Goal: Use online tool/utility: Use online tool/utility

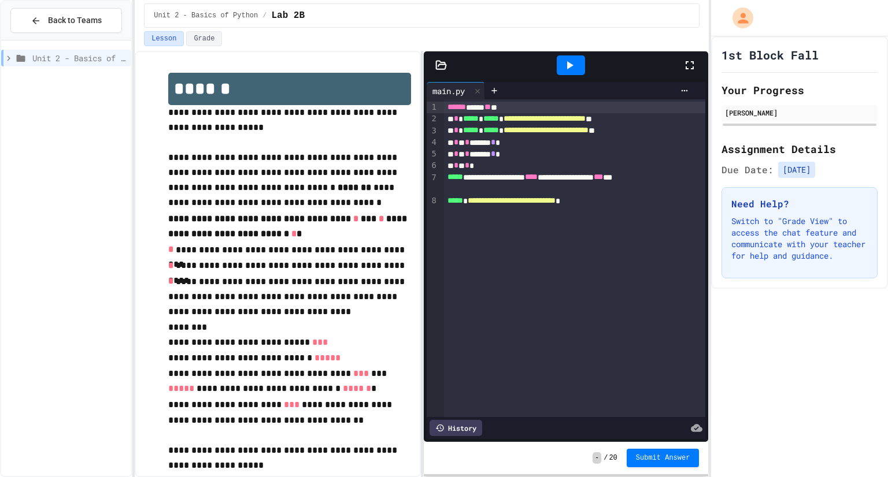
click at [473, 435] on div "History" at bounding box center [456, 428] width 53 height 16
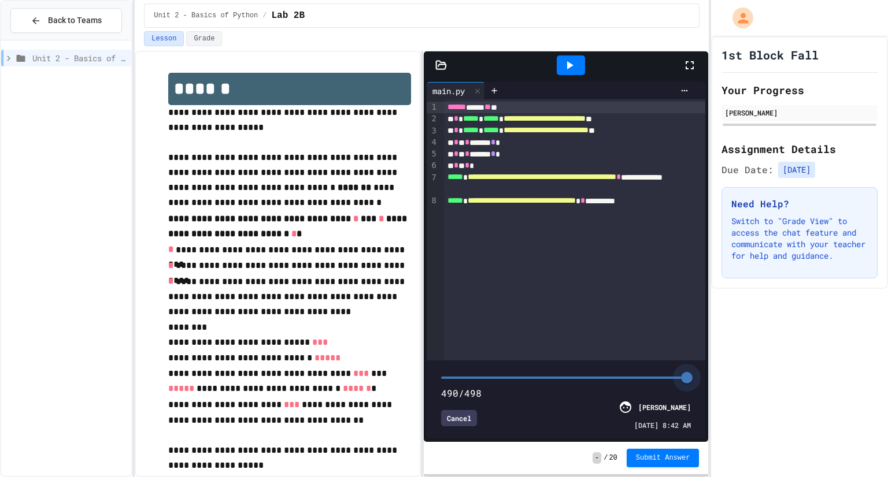
drag, startPoint x: 625, startPoint y: 381, endPoint x: 687, endPoint y: 394, distance: 63.3
click at [687, 394] on div "490/498 Cancel [PERSON_NAME] [DATE] 8:42 AM" at bounding box center [566, 400] width 273 height 73
click at [563, 61] on icon at bounding box center [569, 65] width 14 height 14
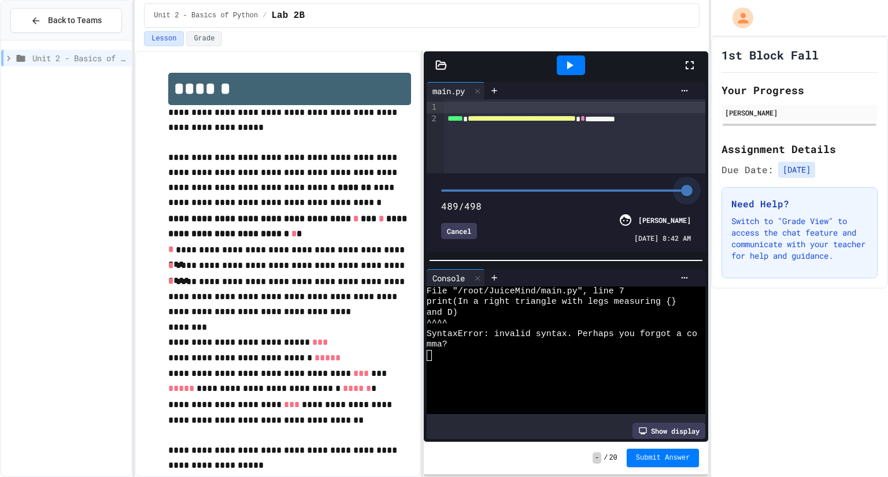
drag, startPoint x: 691, startPoint y: 192, endPoint x: 687, endPoint y: 198, distance: 6.7
click at [687, 197] on span at bounding box center [687, 191] width 12 height 12
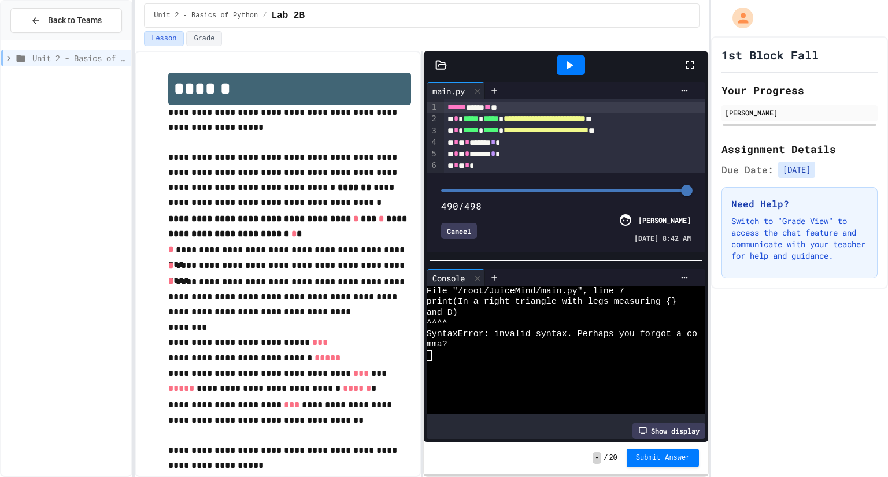
click at [571, 54] on div at bounding box center [571, 65] width 40 height 31
click at [575, 62] on icon at bounding box center [569, 65] width 14 height 14
click at [686, 197] on span at bounding box center [685, 191] width 12 height 12
click at [564, 224] on div "Cancel" at bounding box center [530, 231] width 178 height 16
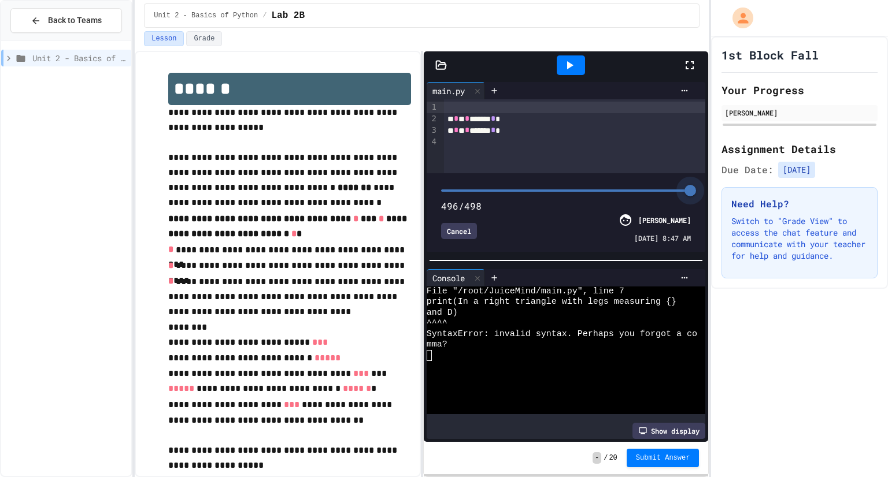
click at [690, 189] on span at bounding box center [690, 191] width 12 height 12
click at [688, 191] on span at bounding box center [689, 191] width 12 height 12
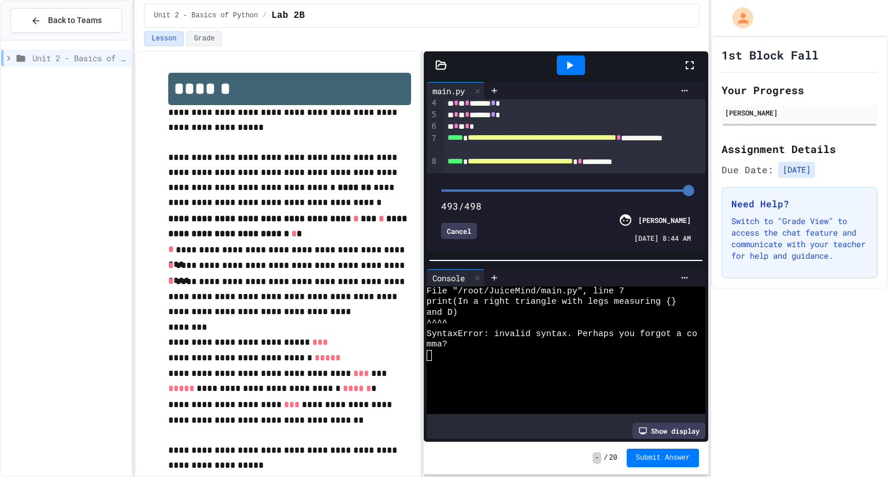
scroll to position [47, 0]
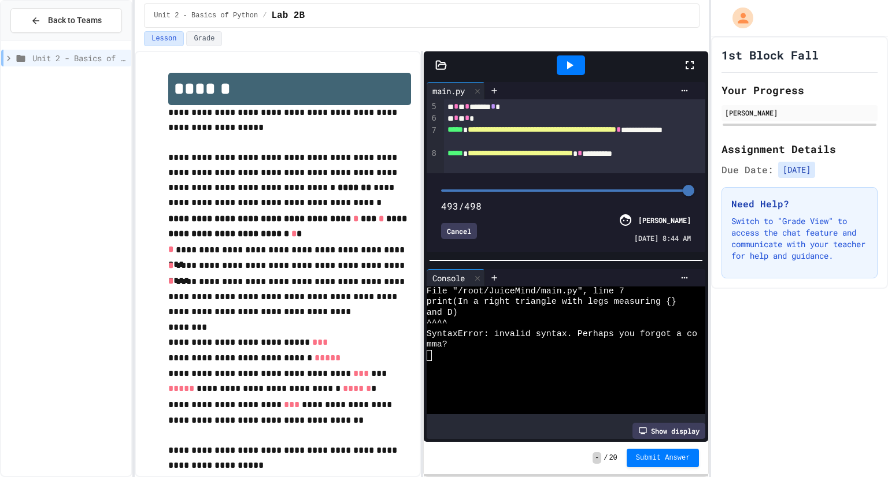
click at [569, 72] on div at bounding box center [571, 65] width 28 height 20
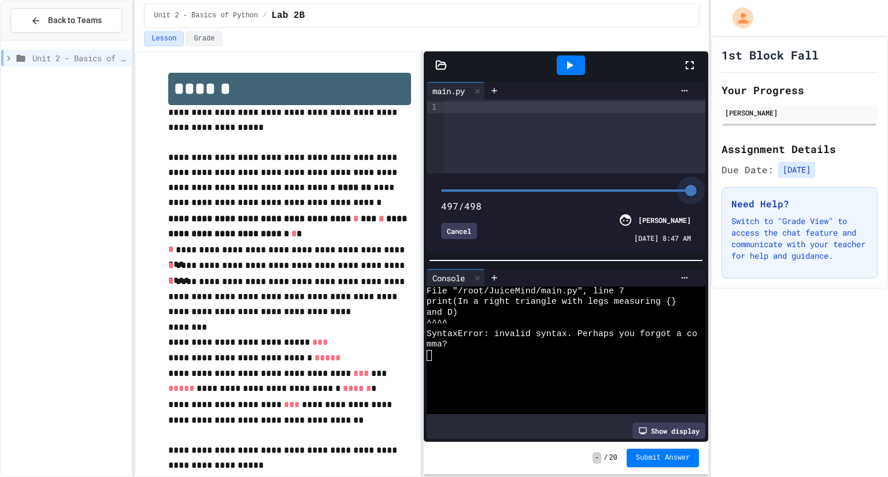
scroll to position [0, 0]
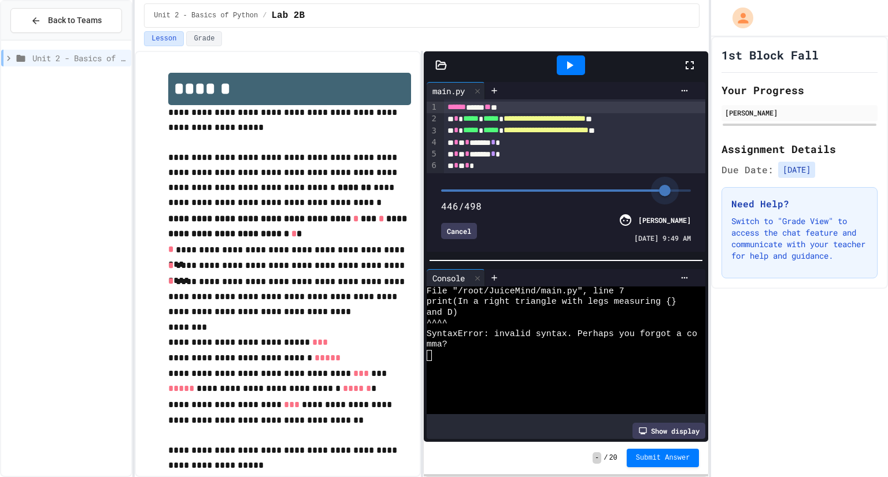
drag, startPoint x: 691, startPoint y: 194, endPoint x: 665, endPoint y: 197, distance: 26.2
click at [665, 197] on span at bounding box center [665, 191] width 12 height 12
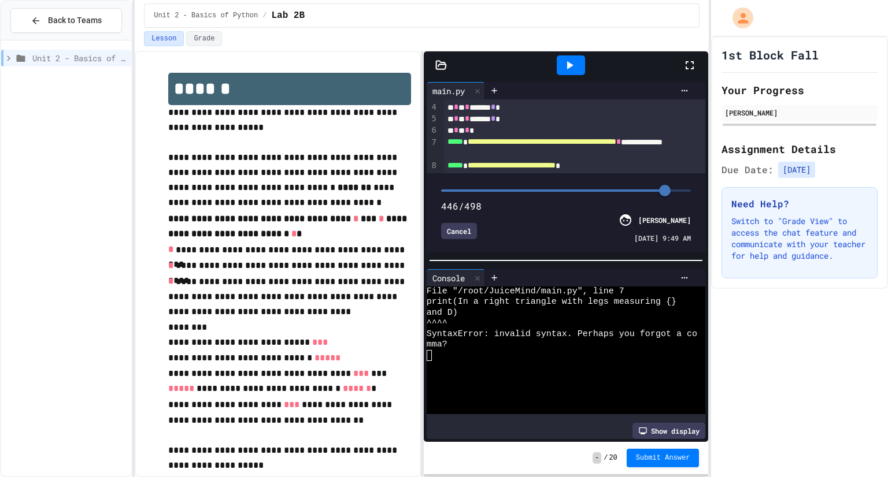
click at [571, 64] on icon at bounding box center [570, 65] width 6 height 8
click at [571, 64] on div "Loading" at bounding box center [571, 65] width 66 height 20
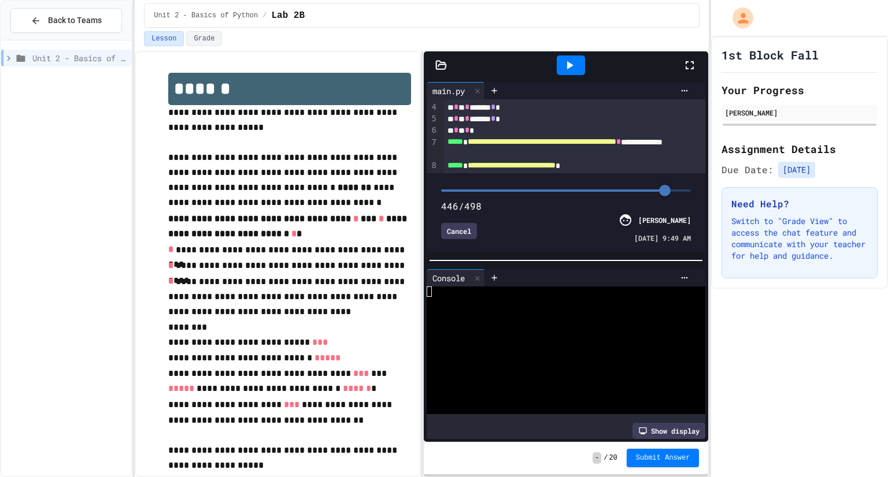
click at [571, 64] on icon at bounding box center [570, 65] width 6 height 8
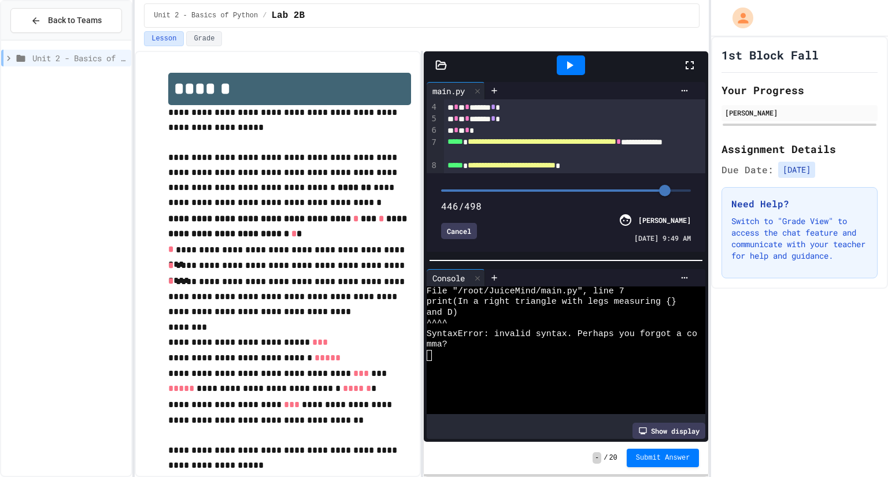
scroll to position [25, 0]
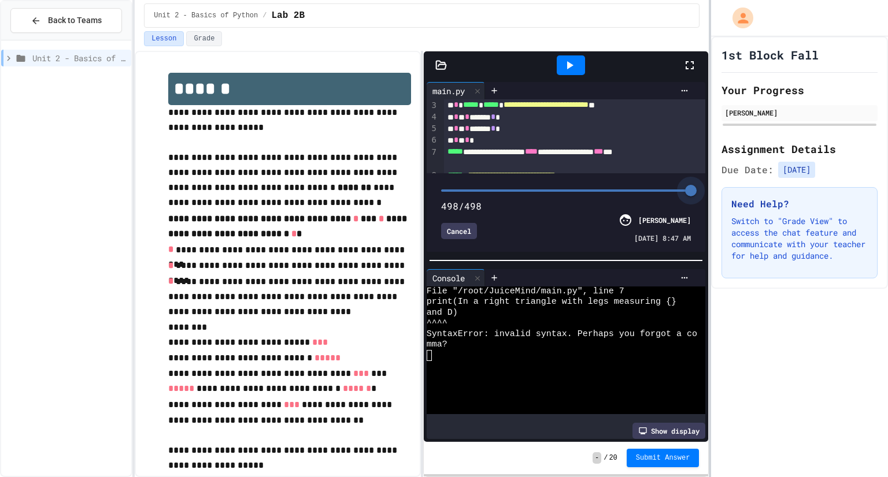
drag, startPoint x: 669, startPoint y: 192, endPoint x: 709, endPoint y: 189, distance: 40.0
click at [709, 189] on div "**********" at bounding box center [444, 238] width 888 height 477
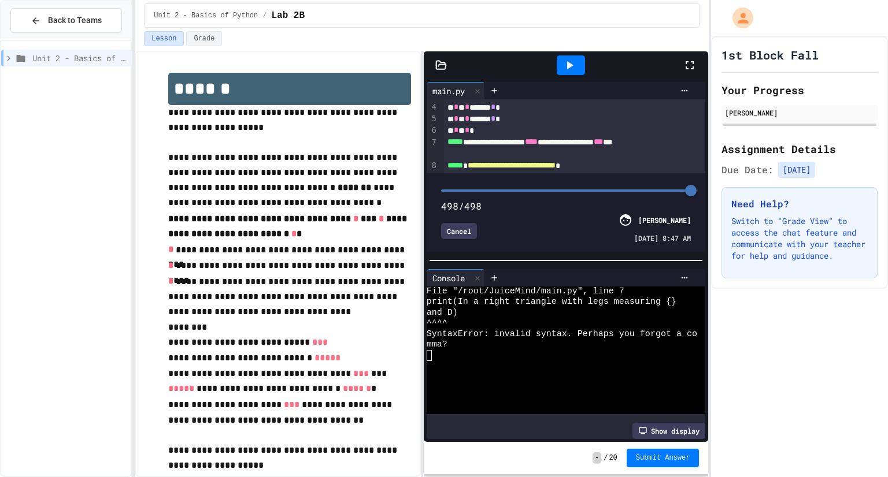
click at [571, 70] on icon at bounding box center [569, 65] width 14 height 14
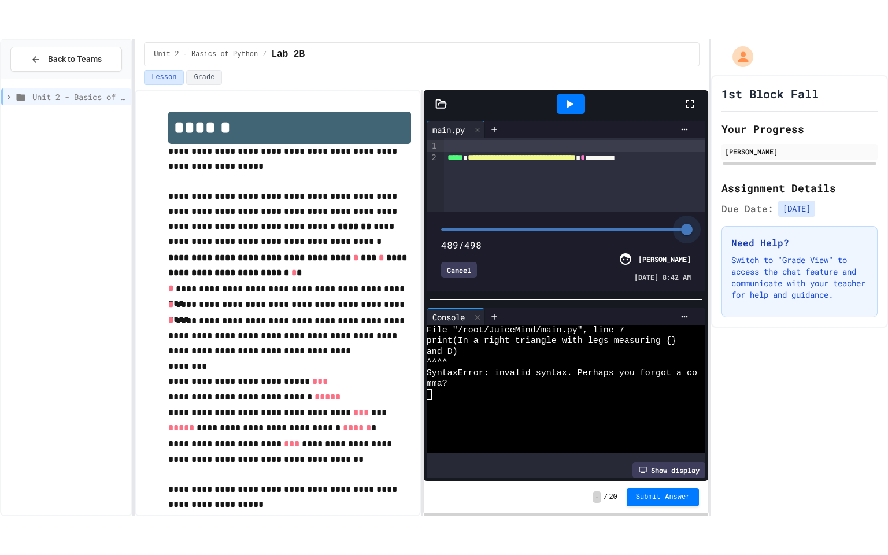
scroll to position [0, 0]
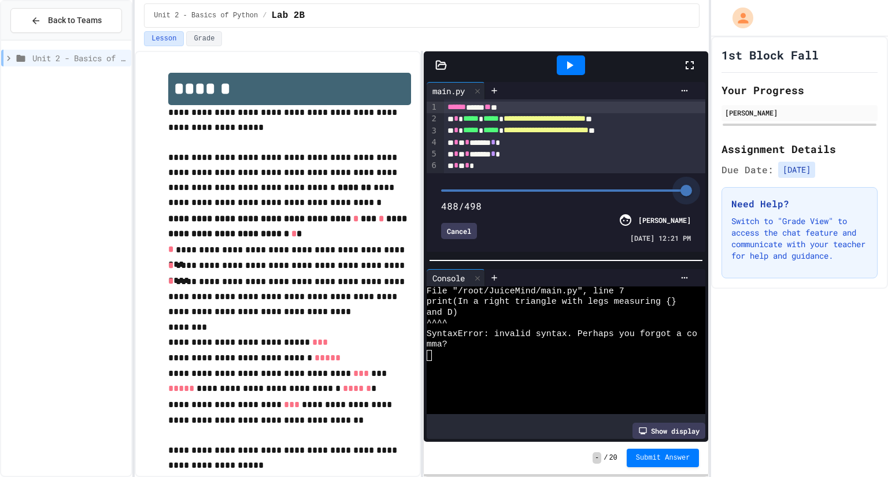
click at [687, 193] on span at bounding box center [686, 191] width 12 height 12
click at [680, 191] on span at bounding box center [681, 191] width 12 height 12
click at [573, 64] on icon at bounding box center [569, 65] width 14 height 14
click at [687, 74] on div at bounding box center [695, 65] width 25 height 31
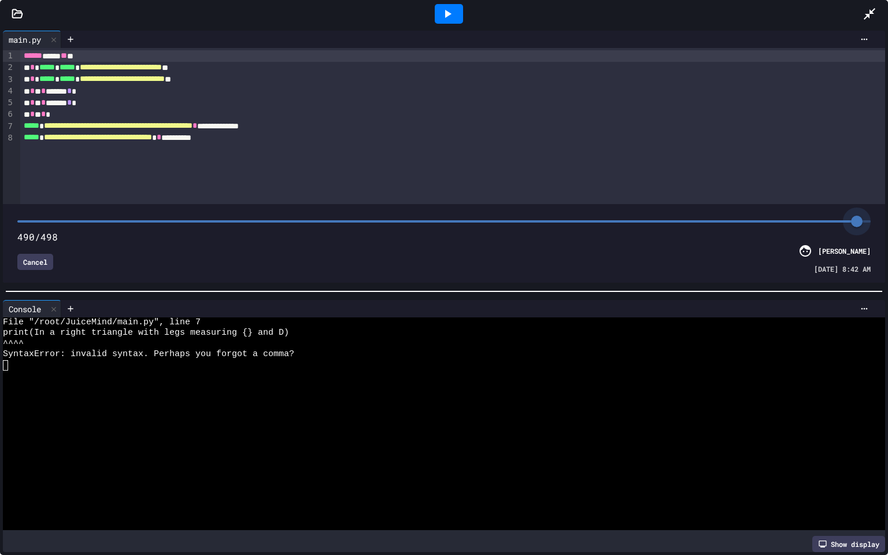
drag, startPoint x: 841, startPoint y: 219, endPoint x: 857, endPoint y: 224, distance: 16.8
click at [857, 224] on span at bounding box center [857, 222] width 12 height 12
click at [446, 18] on icon at bounding box center [447, 14] width 14 height 14
click at [446, 17] on icon at bounding box center [448, 14] width 6 height 8
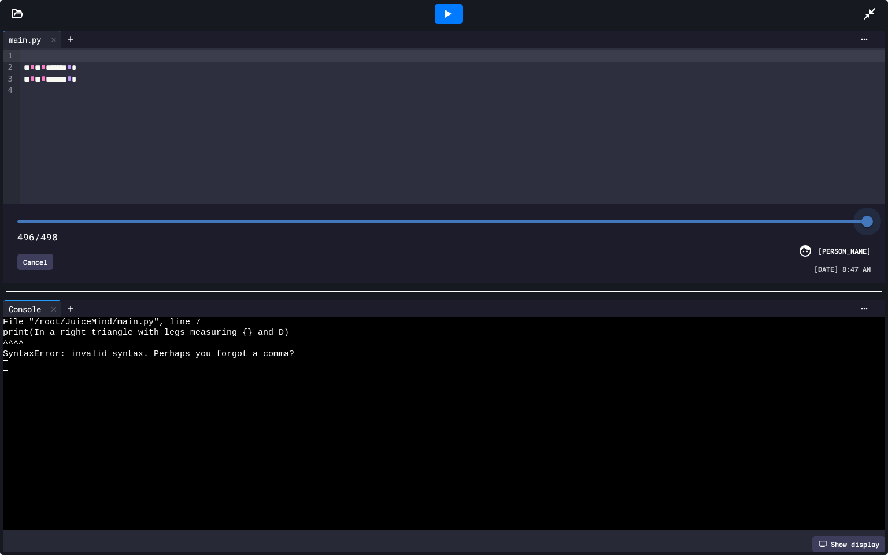
drag, startPoint x: 854, startPoint y: 221, endPoint x: 867, endPoint y: 220, distance: 12.2
click at [867, 220] on span at bounding box center [867, 222] width 12 height 12
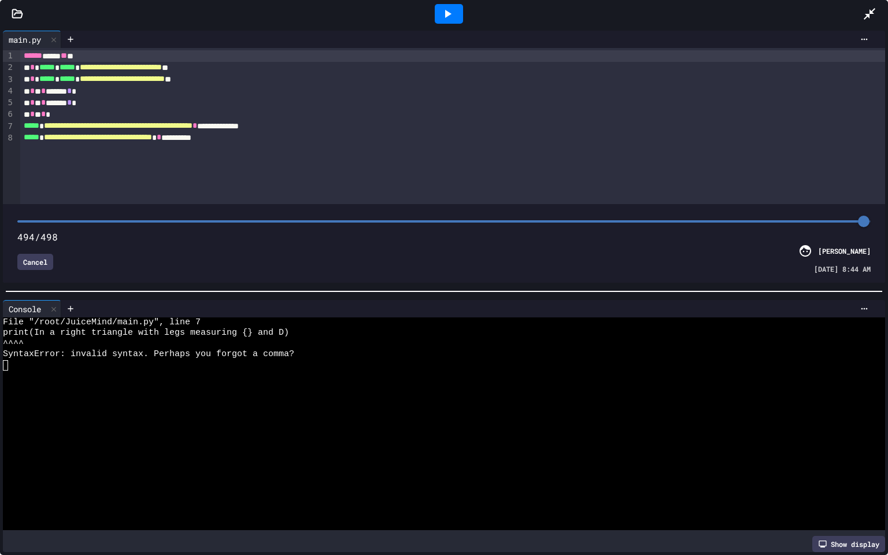
click at [445, 12] on icon at bounding box center [448, 14] width 6 height 8
click at [782, 220] on span at bounding box center [440, 221] width 846 height 2
type input "***"
click at [453, 14] on icon at bounding box center [447, 14] width 14 height 14
click at [58, 121] on span "**********" at bounding box center [118, 125] width 149 height 8
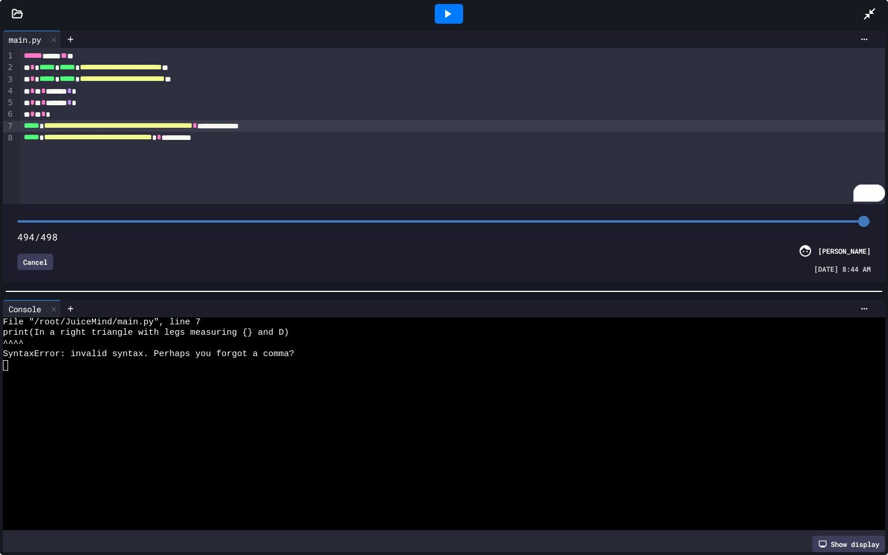
click at [60, 125] on span "**********" at bounding box center [118, 125] width 149 height 8
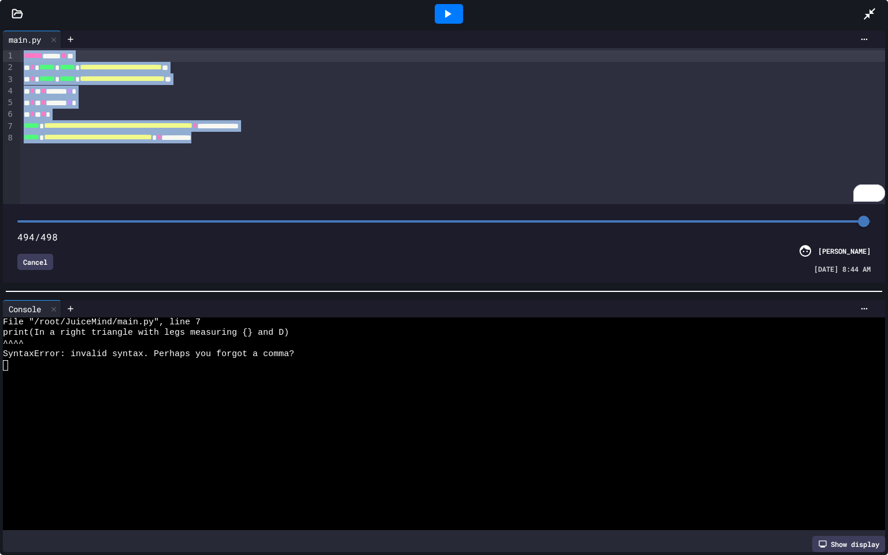
drag, startPoint x: 308, startPoint y: 140, endPoint x: 16, endPoint y: 39, distance: 308.8
click at [16, 39] on div "**********" at bounding box center [444, 157] width 882 height 252
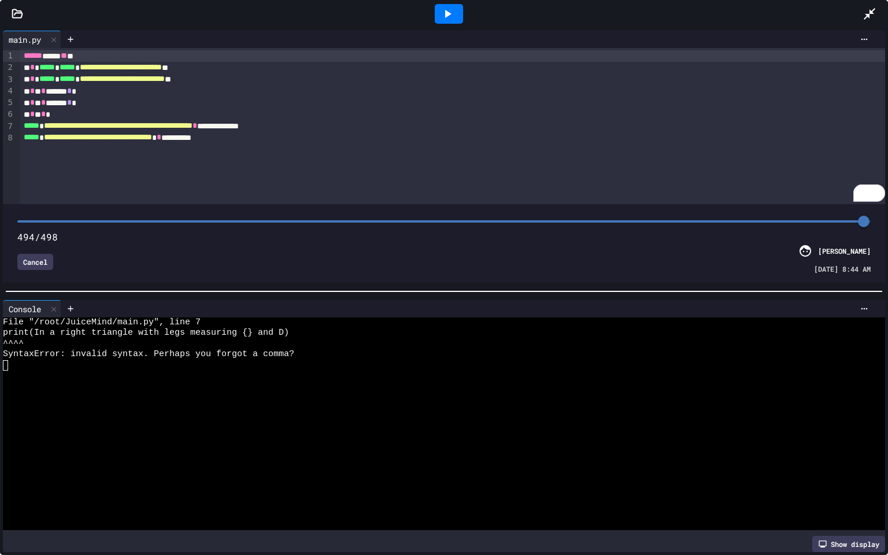
click at [38, 266] on div "Cancel" at bounding box center [35, 262] width 36 height 16
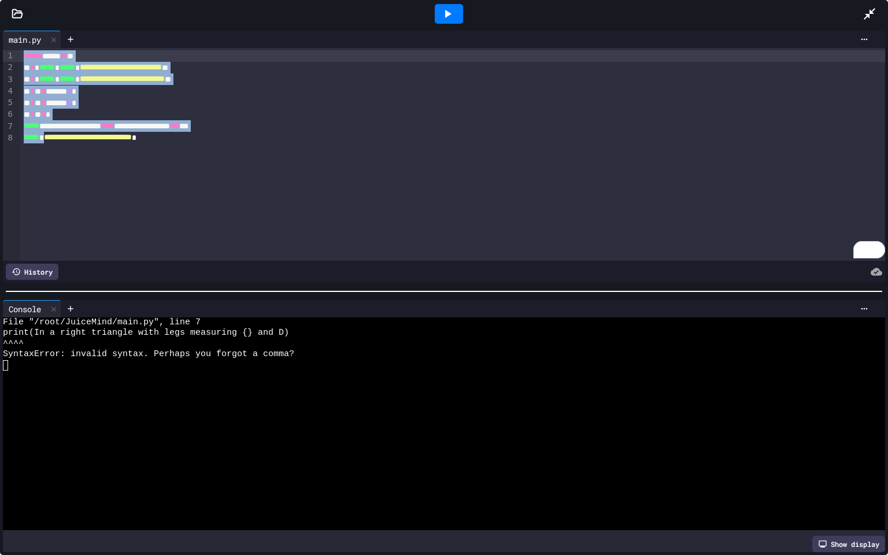
drag, startPoint x: 227, startPoint y: 143, endPoint x: 0, endPoint y: 40, distance: 248.9
click at [0, 40] on div "**********" at bounding box center [444, 157] width 888 height 258
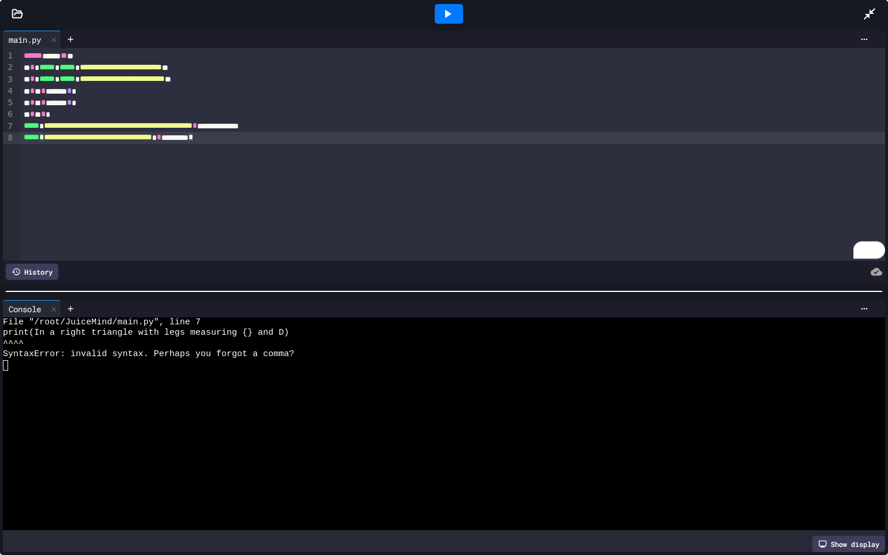
click at [449, 13] on icon at bounding box center [448, 14] width 6 height 8
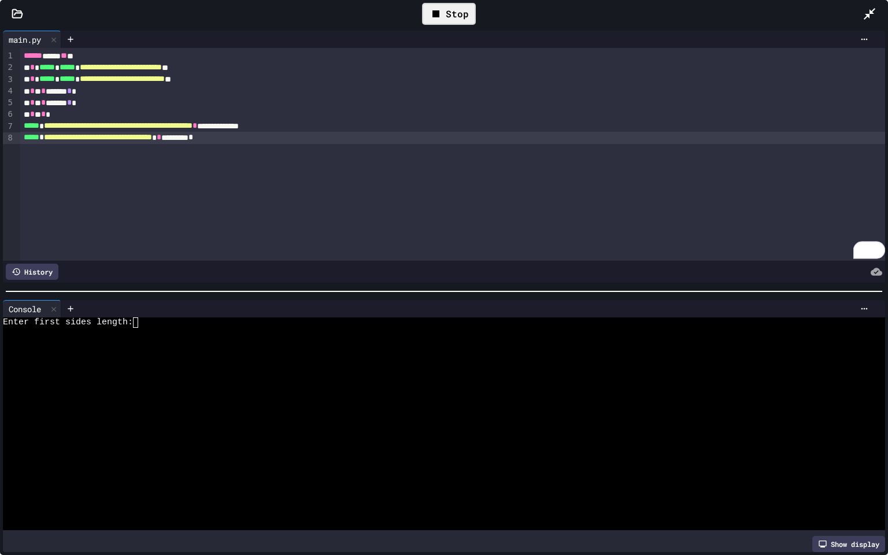
click at [146, 331] on div at bounding box center [437, 333] width 869 height 10
type textarea "***"
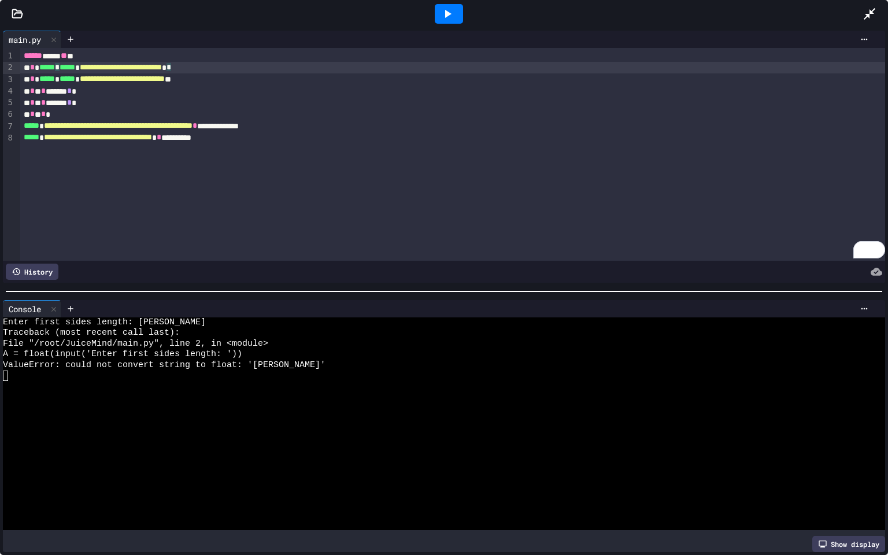
click at [68, 68] on div "**********" at bounding box center [452, 68] width 865 height 12
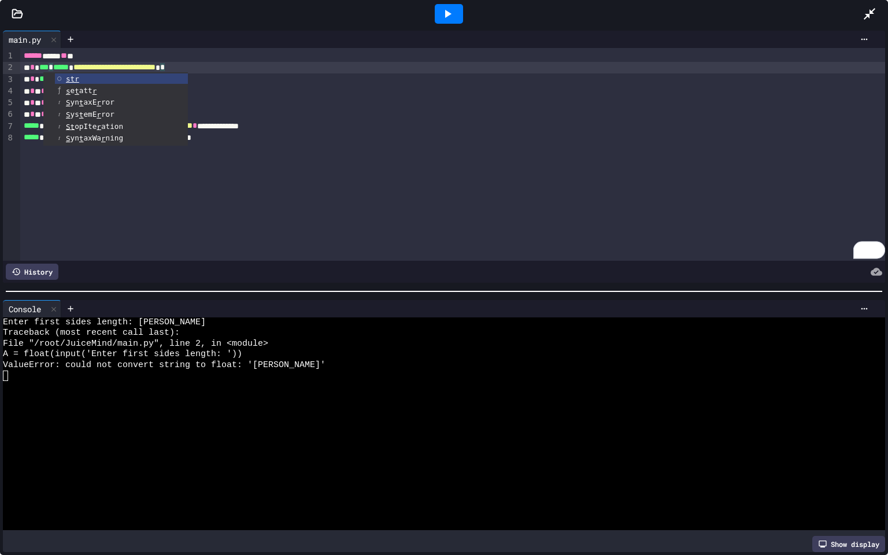
click at [444, 14] on icon at bounding box center [447, 14] width 14 height 14
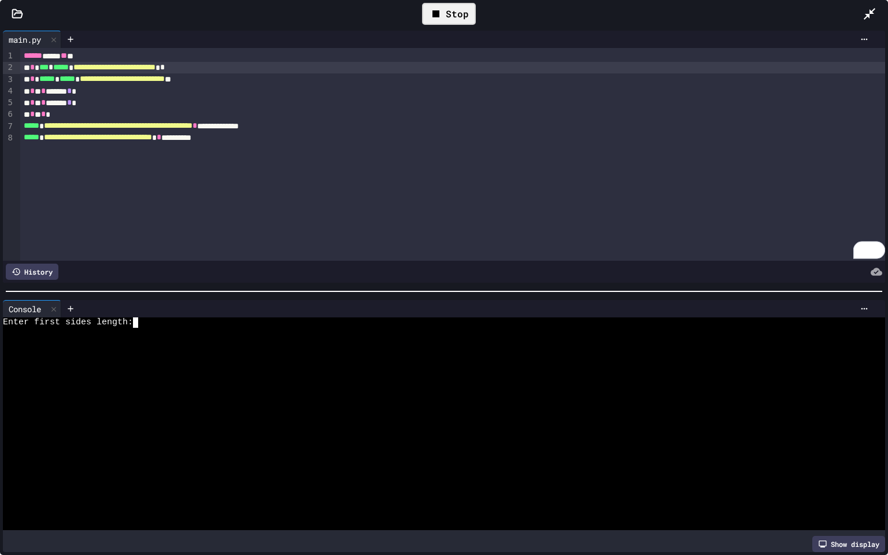
click at [136, 329] on div at bounding box center [437, 333] width 869 height 10
type textarea "***"
click at [65, 64] on span "*****" at bounding box center [61, 67] width 16 height 8
click at [454, 13] on div "Stop" at bounding box center [449, 14] width 54 height 22
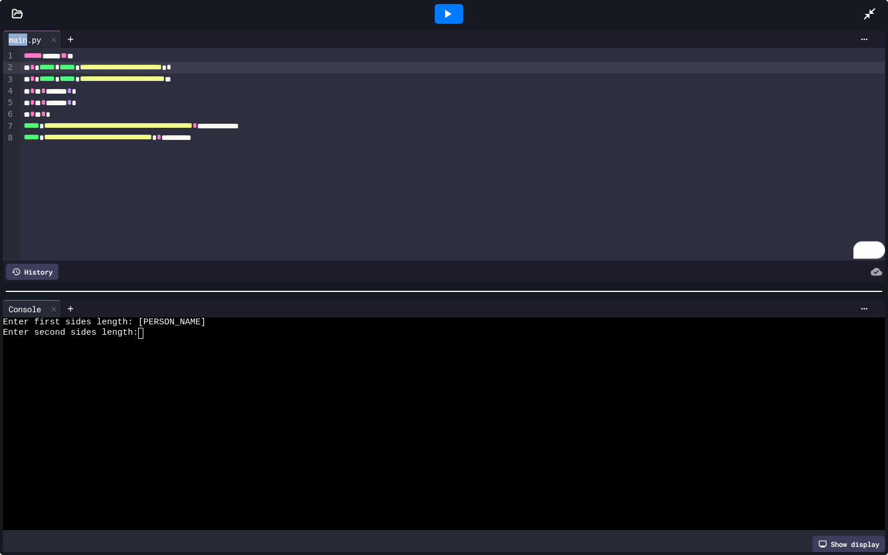
click at [454, 13] on div at bounding box center [449, 14] width 28 height 20
click at [136, 345] on div at bounding box center [437, 344] width 869 height 10
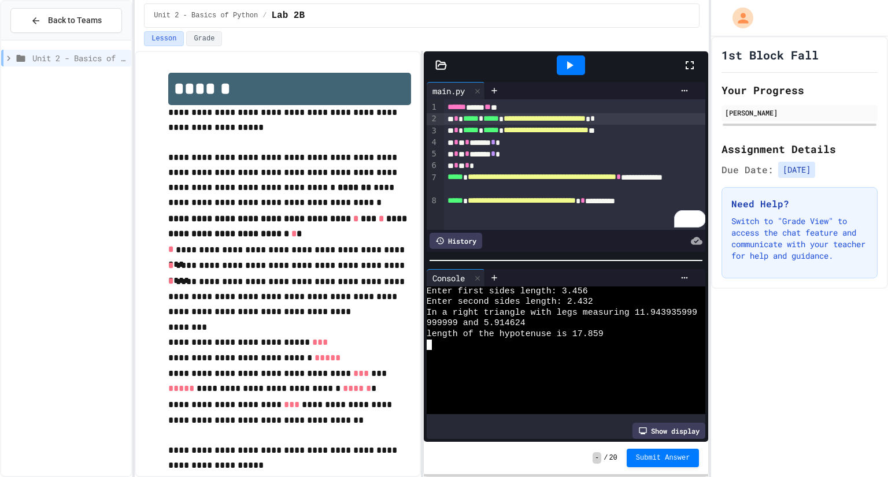
click at [597, 455] on span "-" at bounding box center [597, 459] width 9 height 12
click at [678, 435] on div "Show display" at bounding box center [668, 431] width 73 height 16
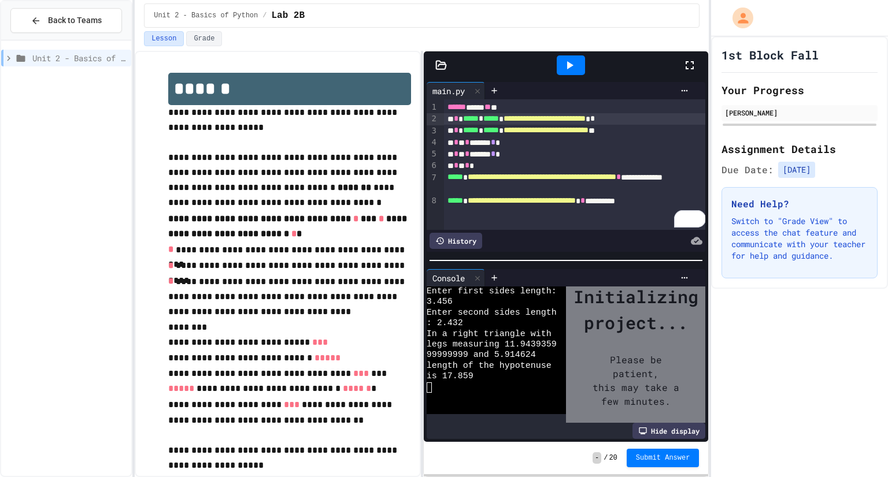
click at [678, 435] on div "Hide display" at bounding box center [668, 431] width 73 height 16
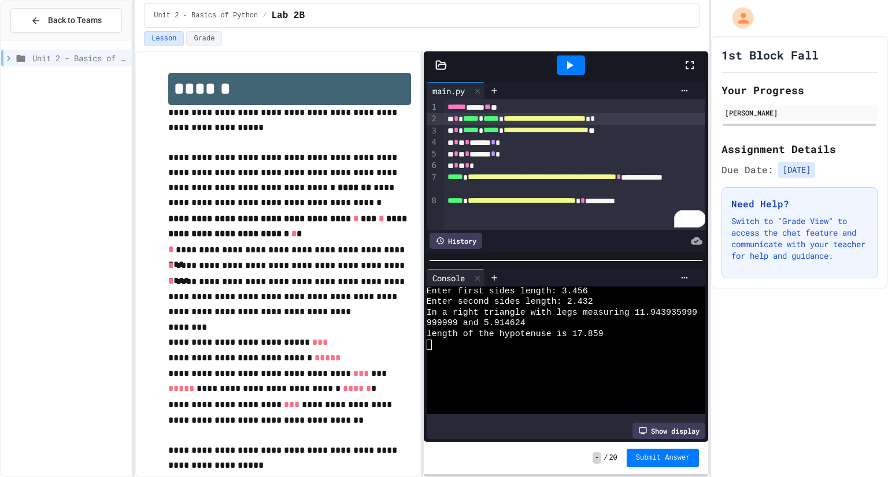
click at [693, 64] on icon at bounding box center [690, 65] width 14 height 14
click at [430, 337] on textarea "Terminal input" at bounding box center [429, 335] width 5 height 10
click at [569, 65] on icon at bounding box center [570, 65] width 6 height 8
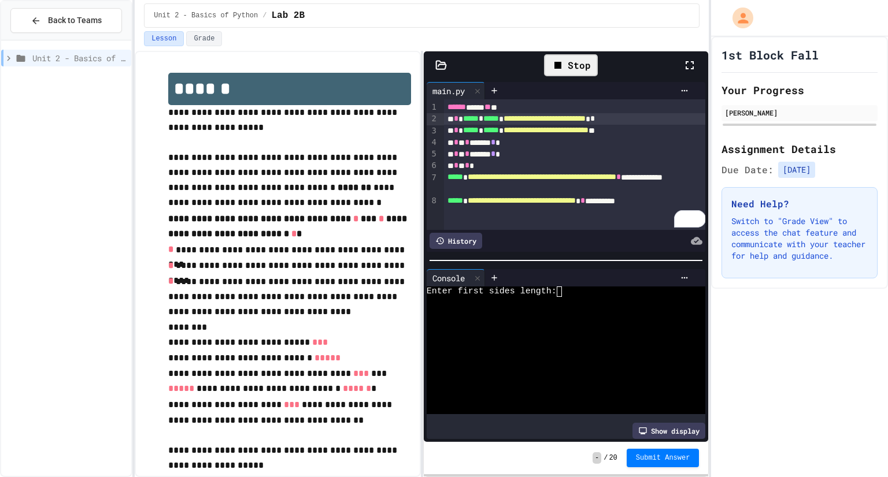
click at [564, 290] on textarea "Terminal input" at bounding box center [564, 292] width 5 height 10
